Goal: Task Accomplishment & Management: Complete application form

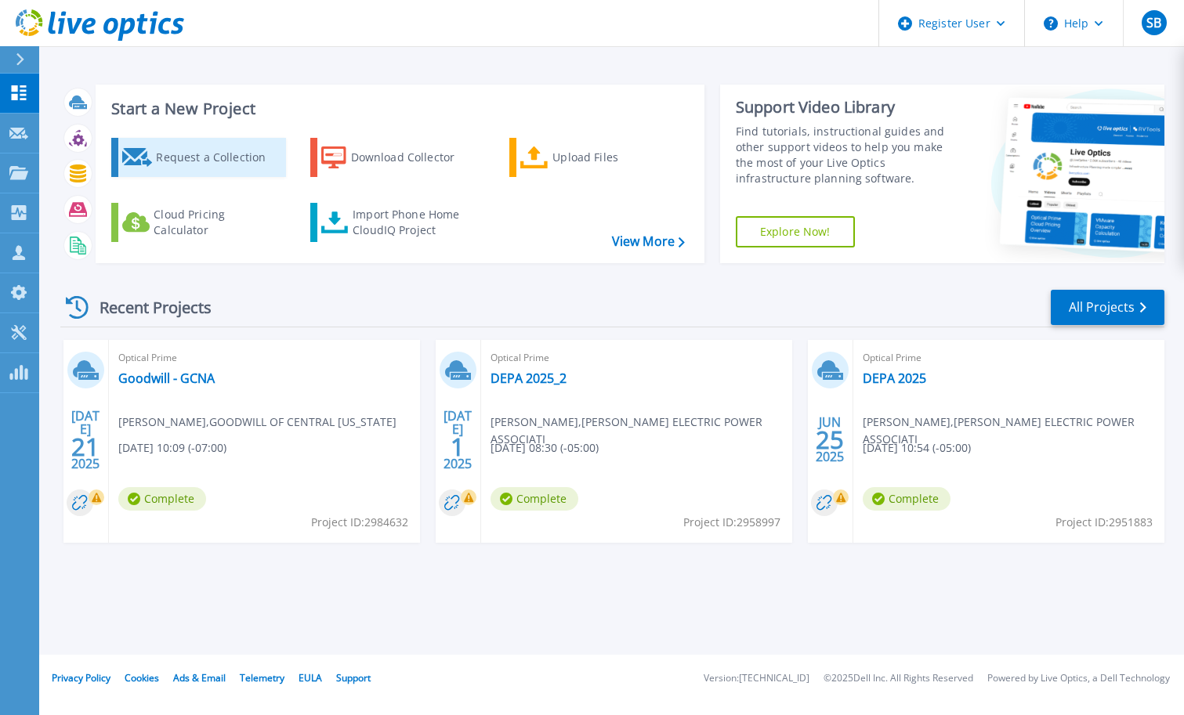
click at [185, 150] on div "Request a Collection" at bounding box center [218, 157] width 125 height 31
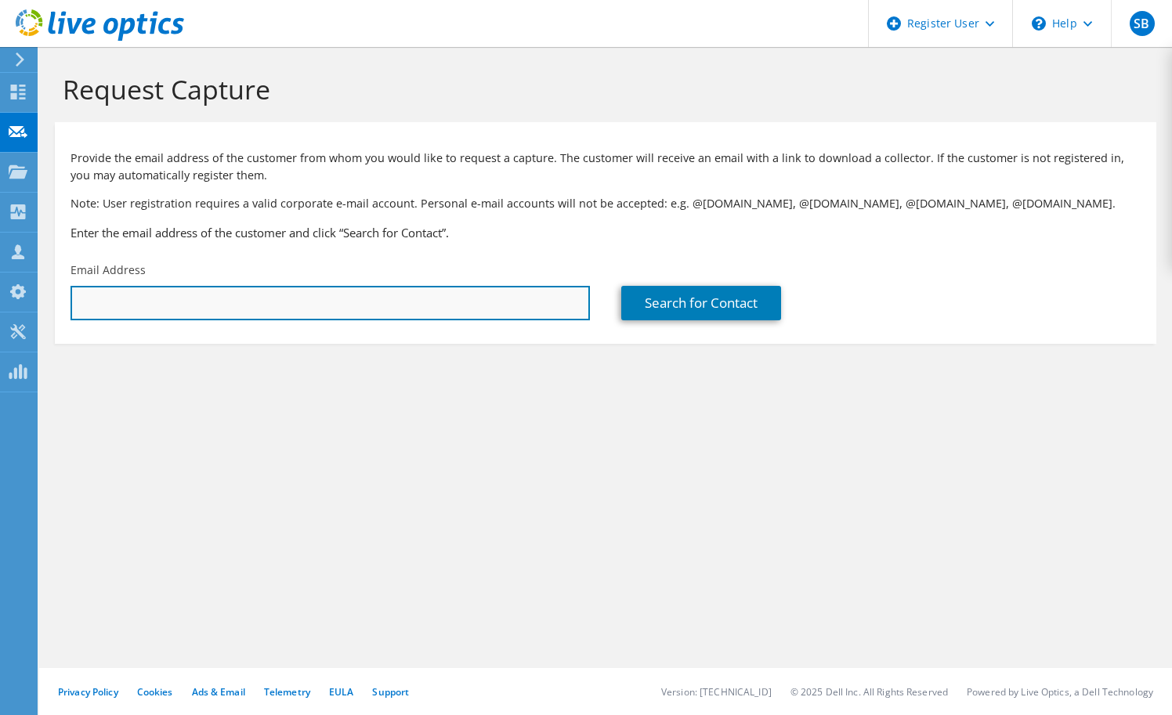
drag, startPoint x: 316, startPoint y: 309, endPoint x: 305, endPoint y: 301, distance: 14.6
click at [316, 309] on input "text" at bounding box center [330, 303] width 519 height 34
type input "rajesh.raghavendran@rsa.rohde-schwarz.com"
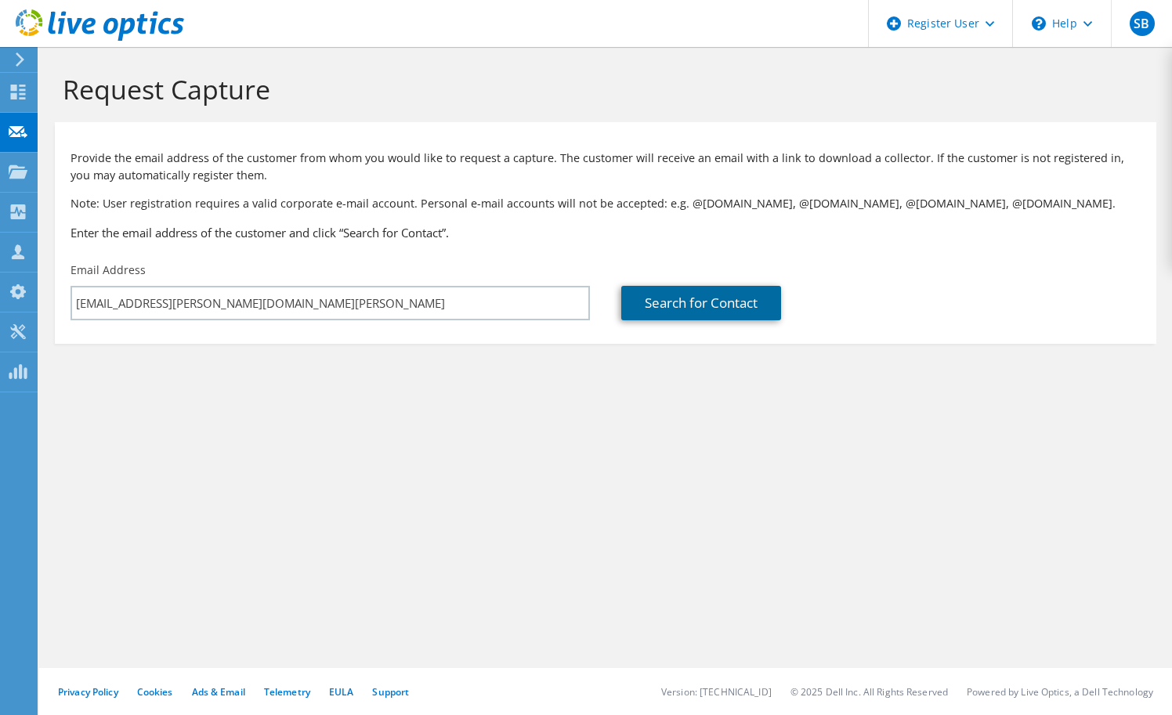
click at [649, 312] on link "Search for Contact" at bounding box center [701, 303] width 160 height 34
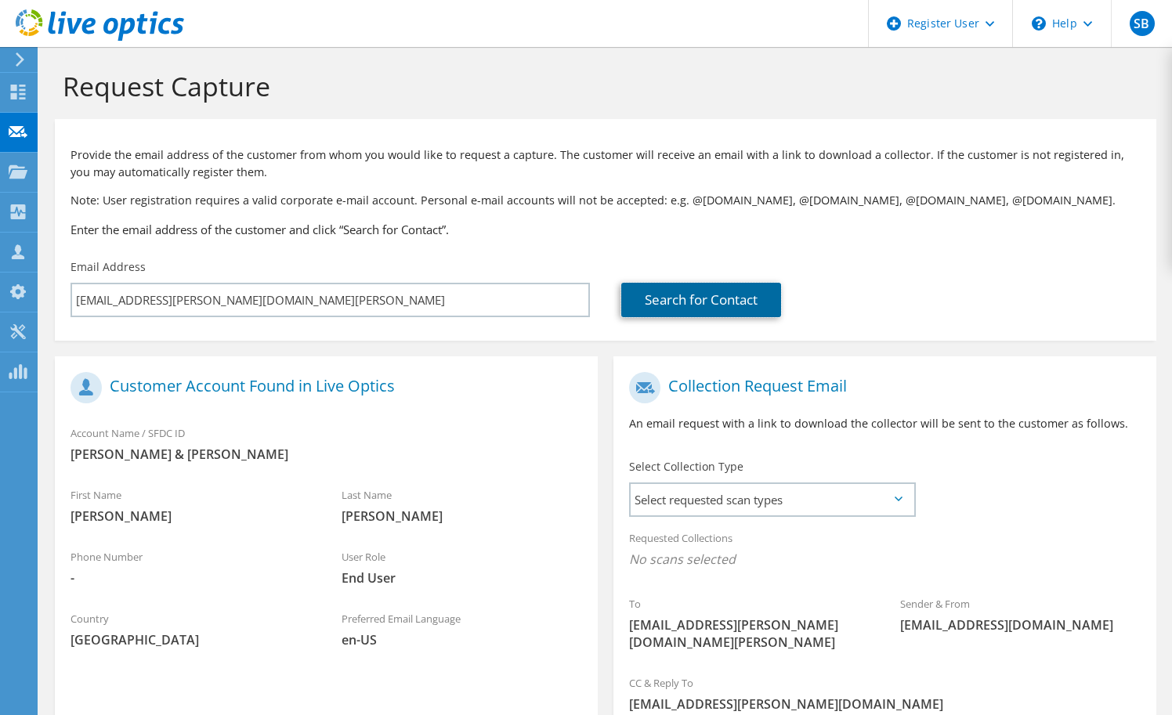
scroll to position [176, 0]
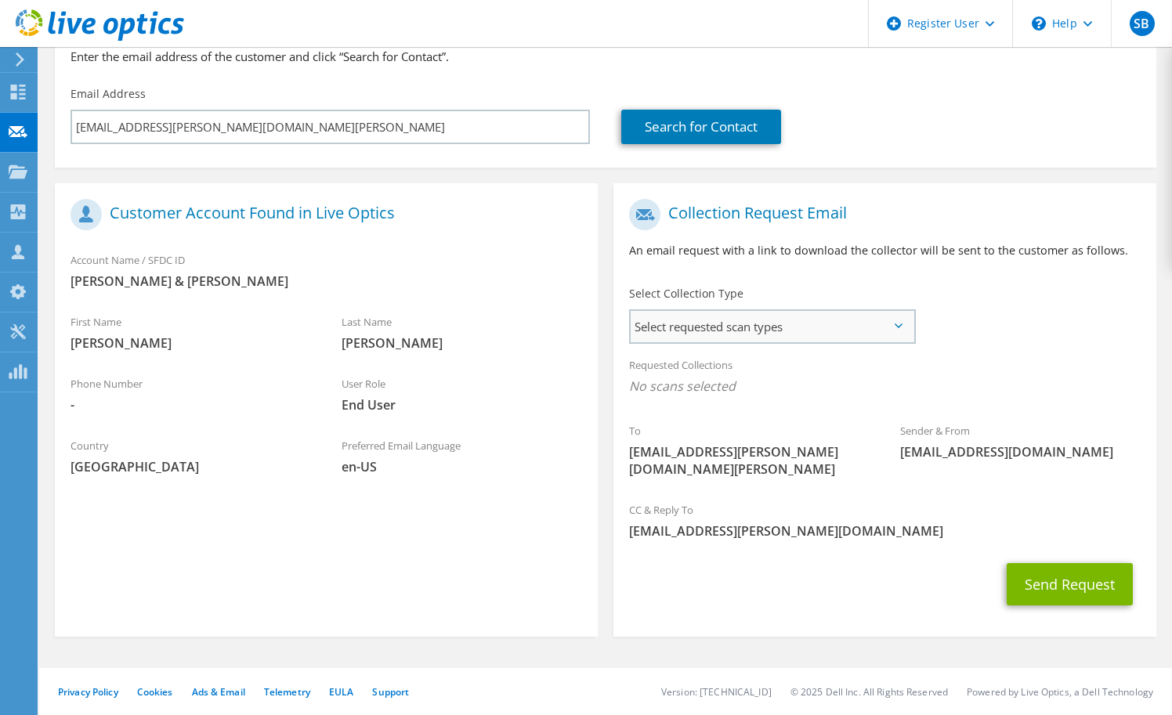
click at [755, 327] on span "Select requested scan types" at bounding box center [772, 326] width 283 height 31
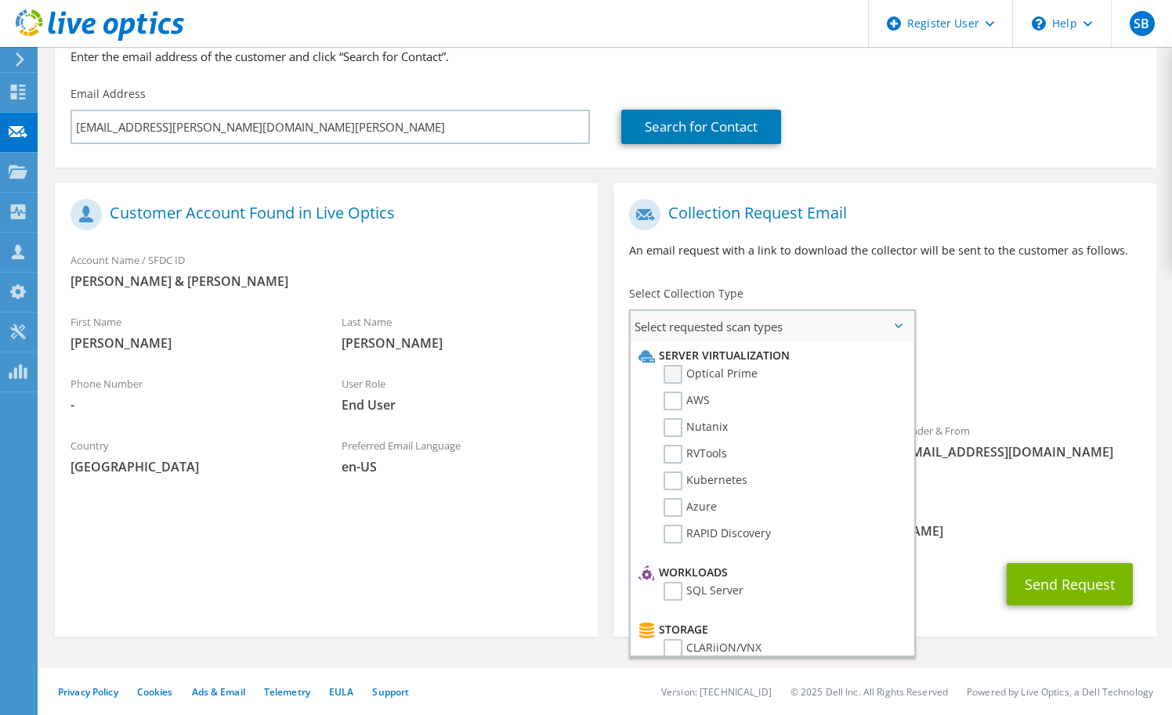
click at [680, 374] on label "Optical Prime" at bounding box center [710, 374] width 94 height 19
click at [0, 0] on input "Optical Prime" at bounding box center [0, 0] width 0 height 0
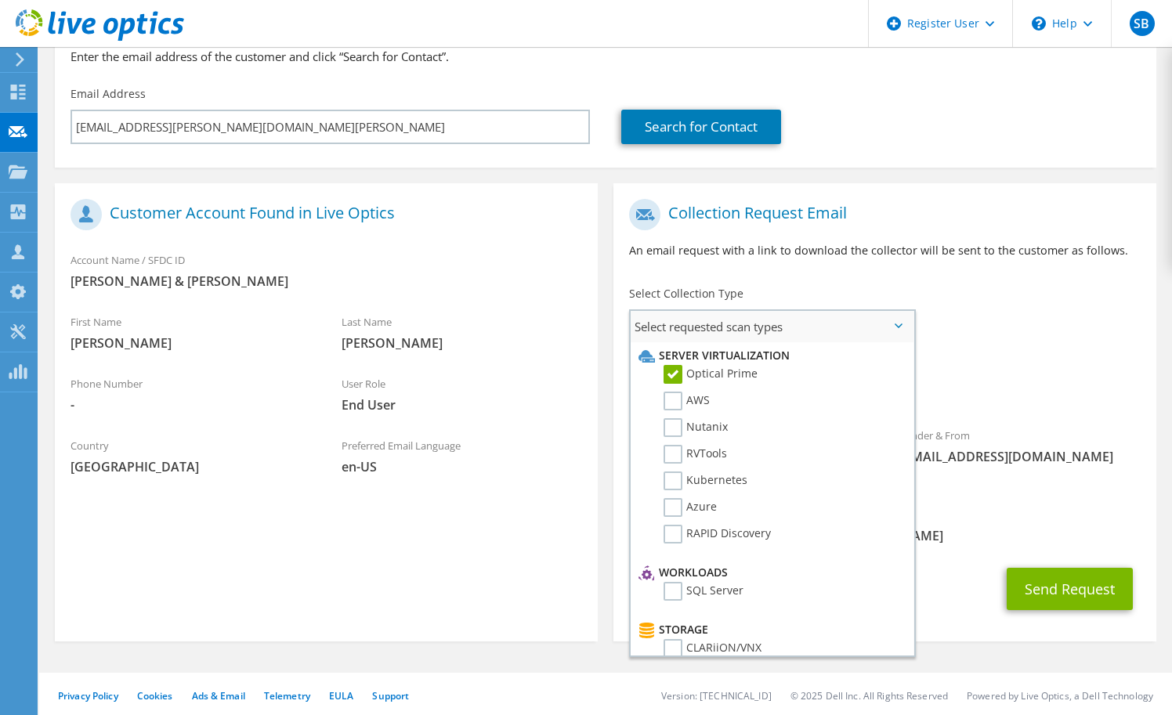
click at [855, 329] on span "Select requested scan types" at bounding box center [772, 326] width 283 height 31
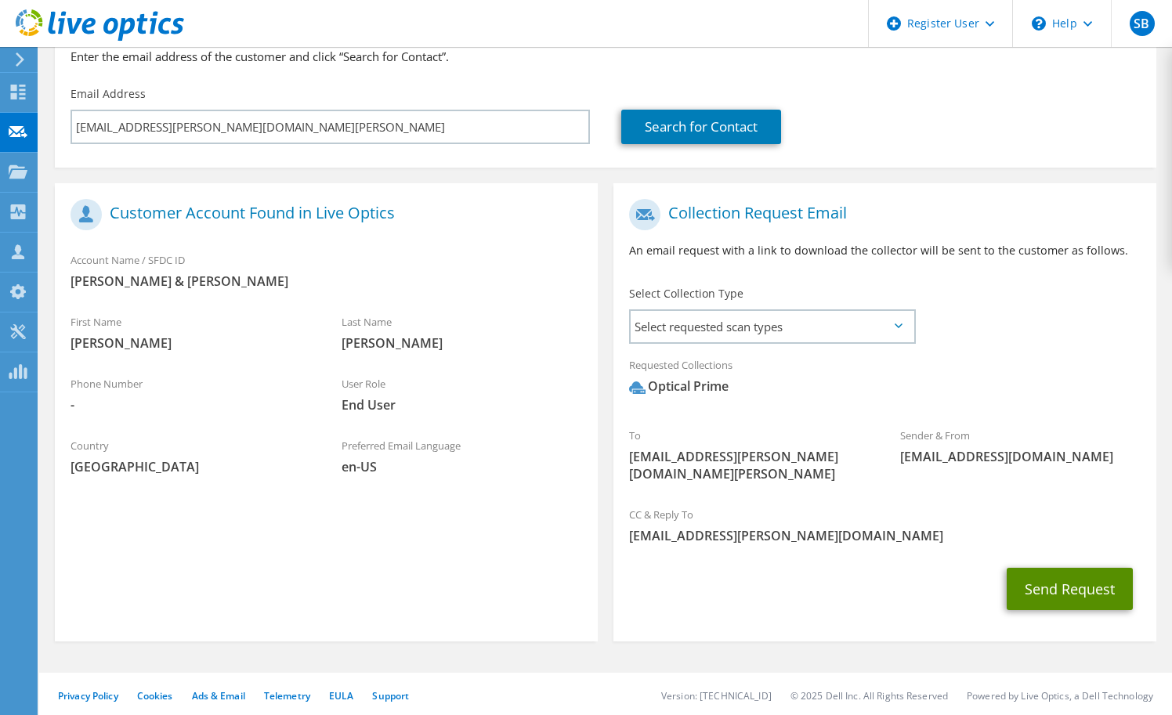
click at [1046, 585] on button "Send Request" at bounding box center [1070, 589] width 126 height 42
